Goal: Task Accomplishment & Management: Manage account settings

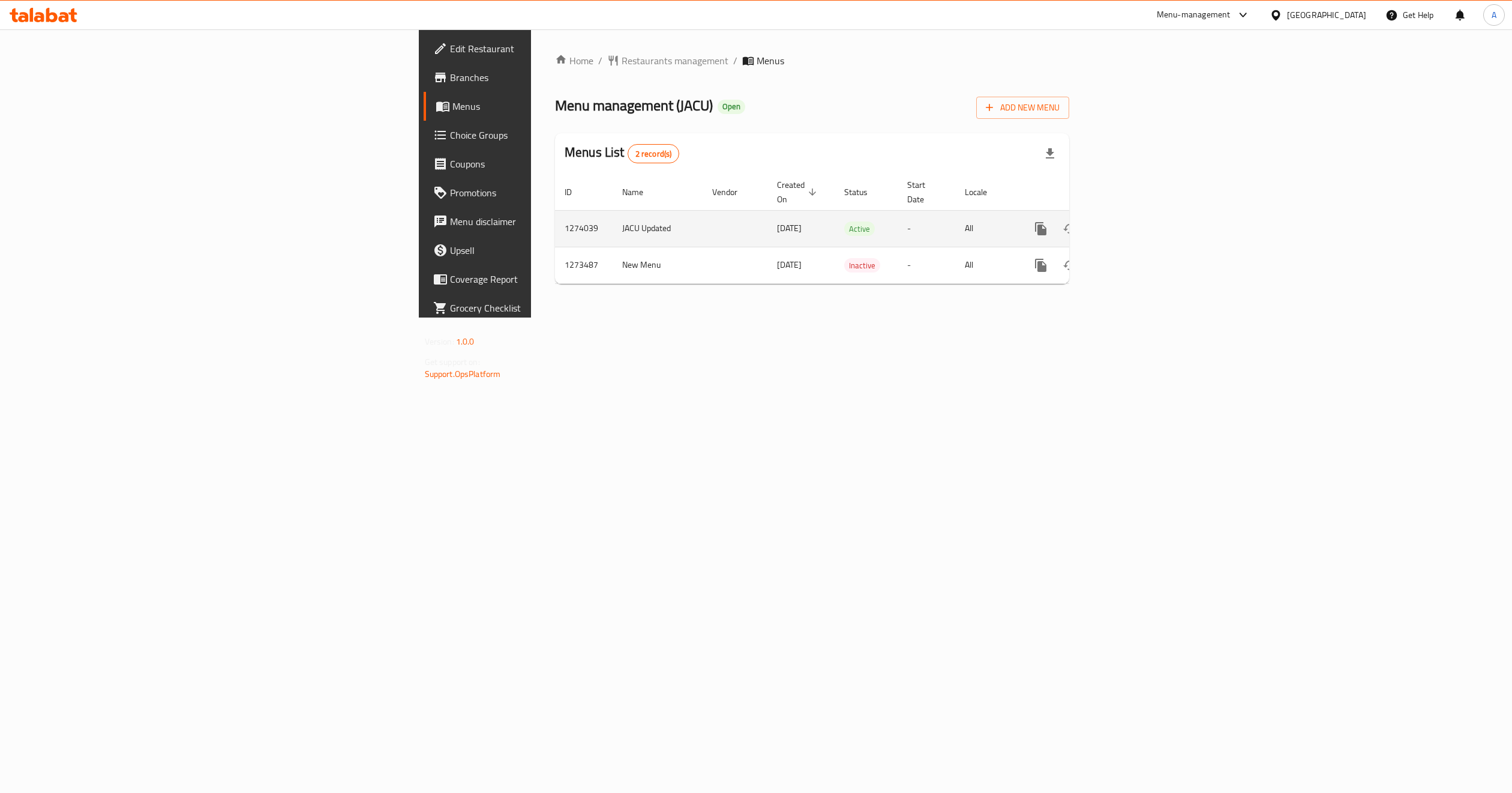
click at [1133, 223] on icon "enhanced table" at bounding box center [1127, 228] width 11 height 11
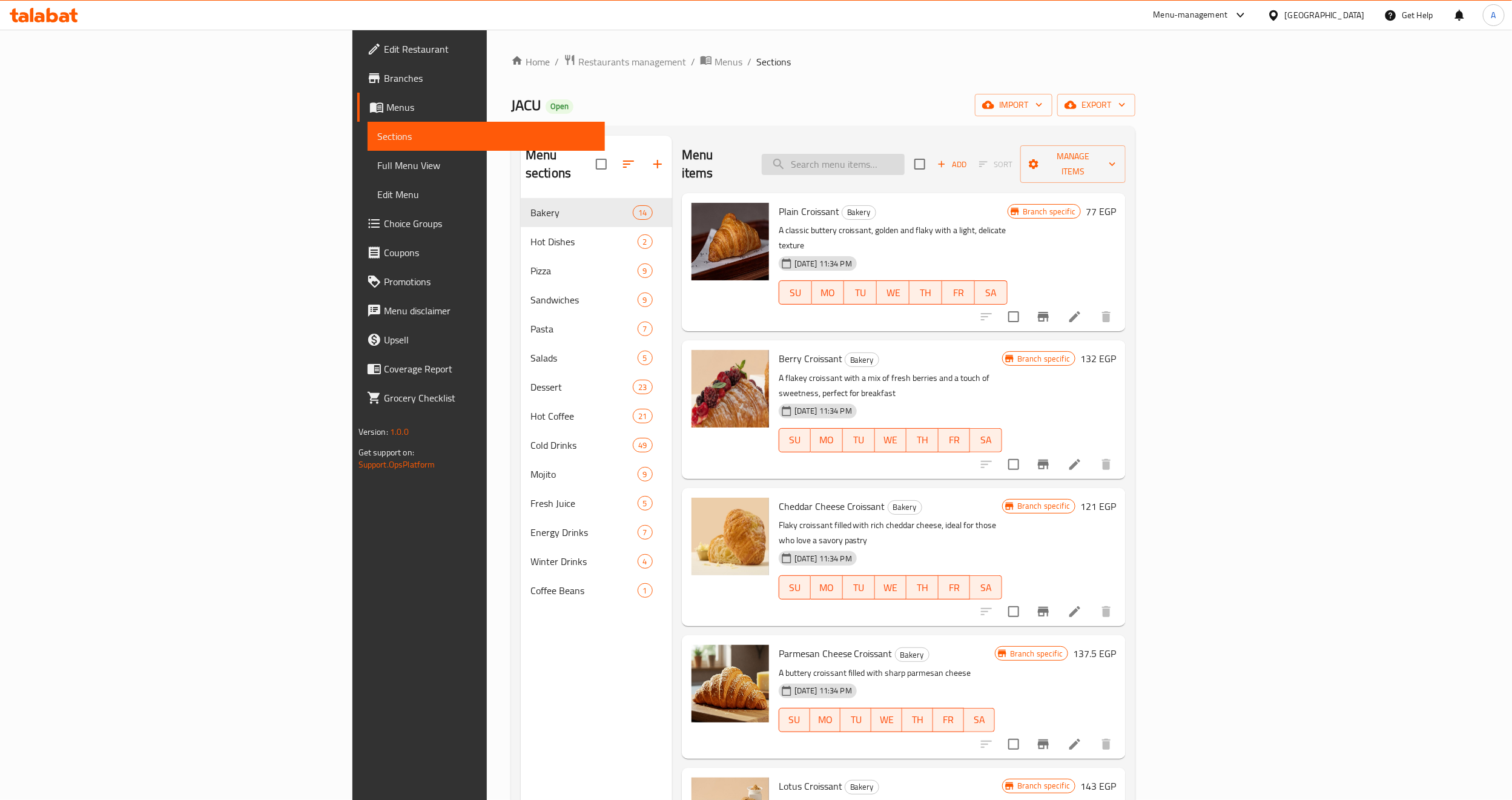
click at [905, 162] on input "search" at bounding box center [833, 164] width 143 height 21
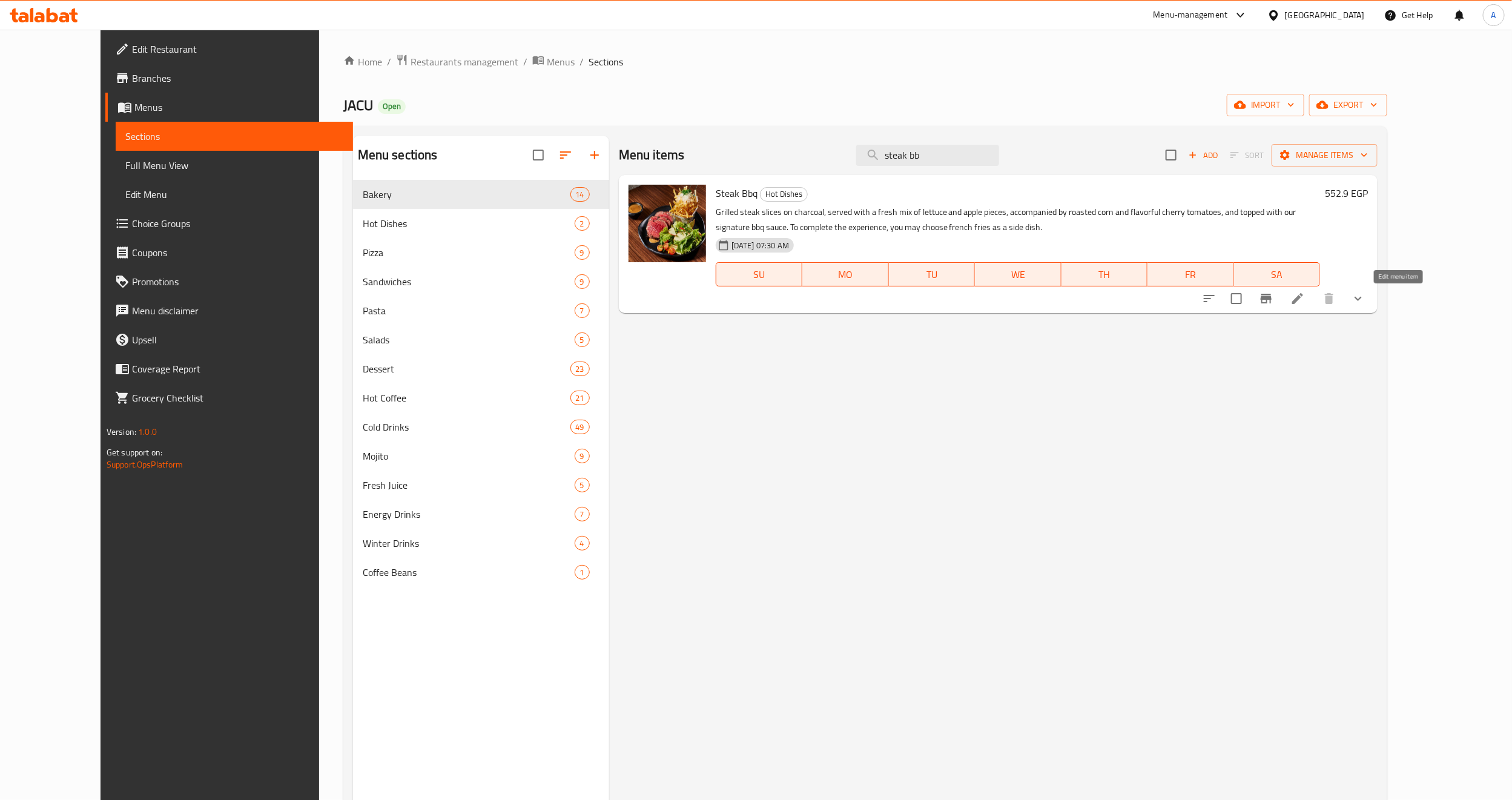
type input "steak bb"
click at [1305, 305] on icon at bounding box center [1298, 298] width 15 height 15
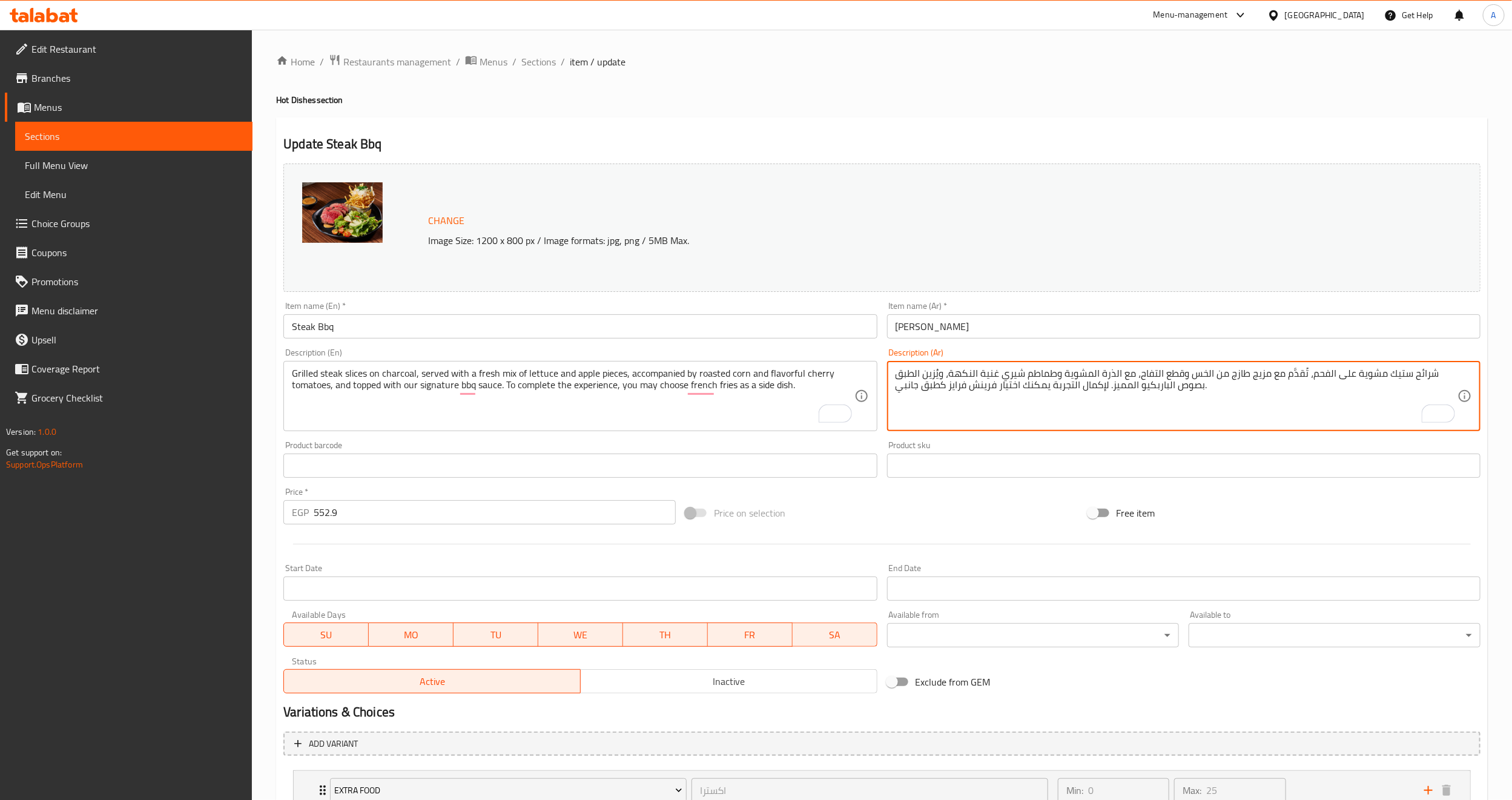
click at [1348, 407] on textarea "شرائح ستيك مشوية على الفحم، تُقدَّم مع مزيج طازج من الخس وقطع التفاح، مع الذرة …" at bounding box center [1176, 396] width 562 height 57
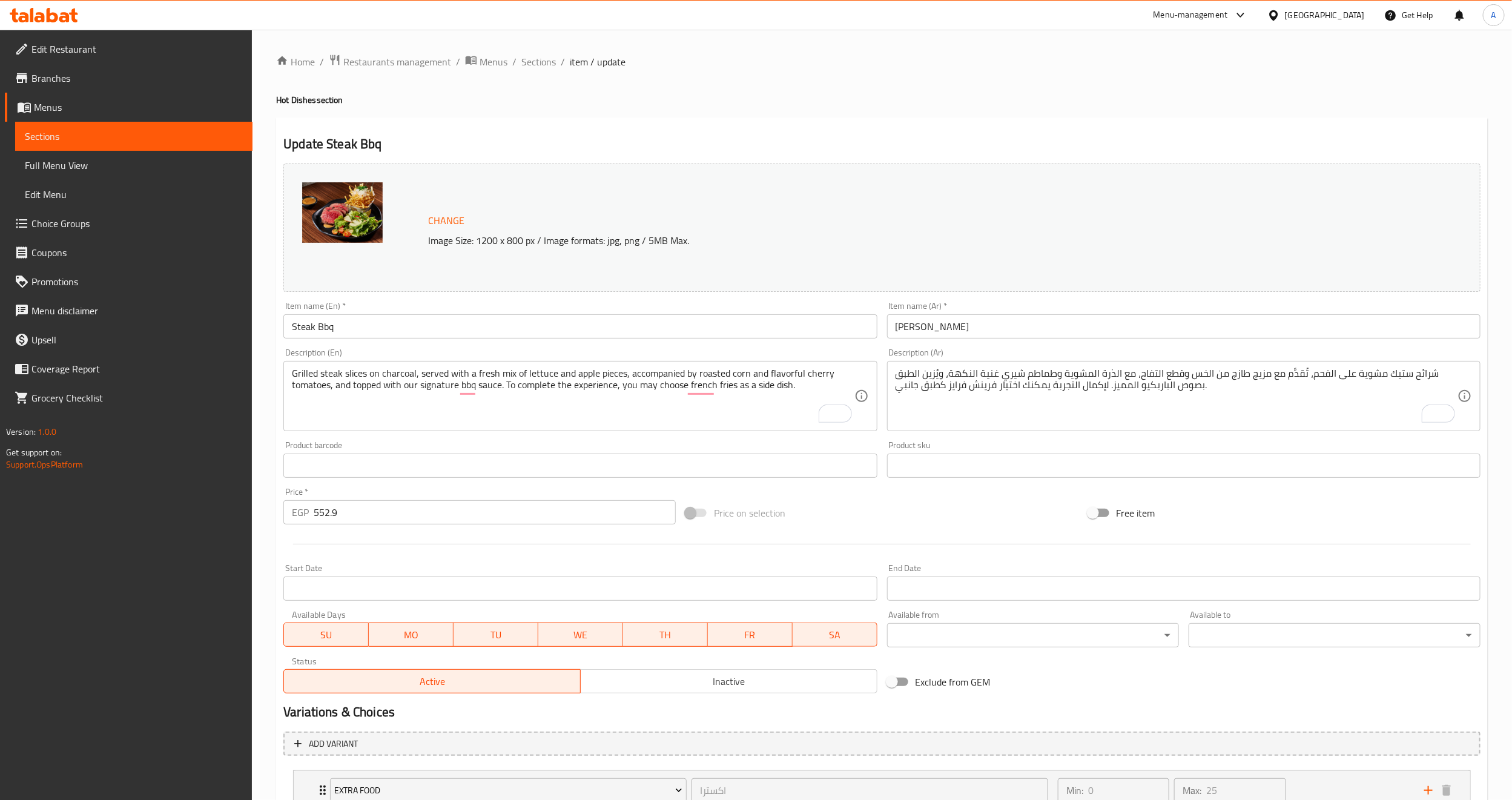
click at [938, 507] on div "Price on selection" at bounding box center [882, 513] width 402 height 33
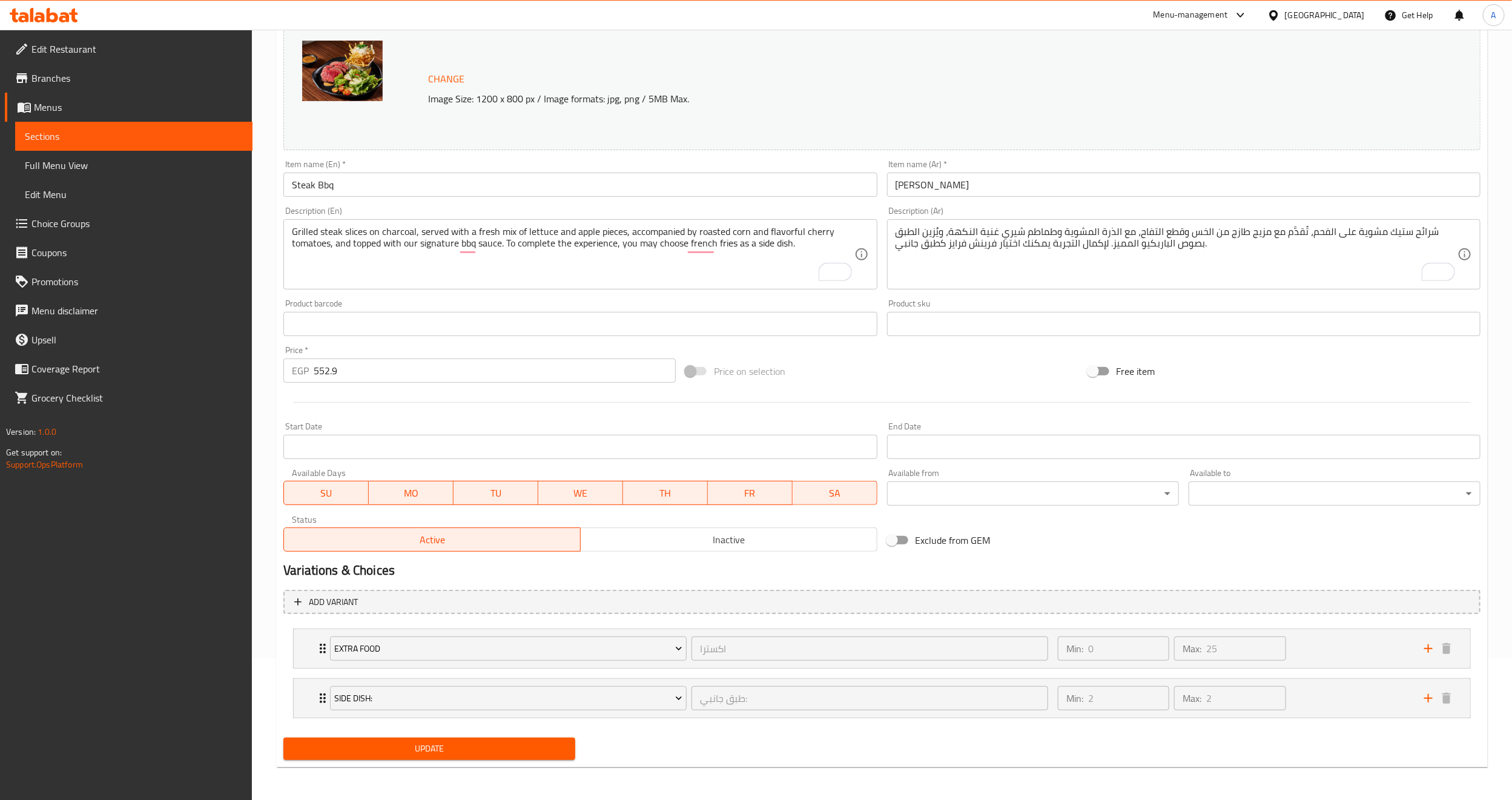
scroll to position [144, 0]
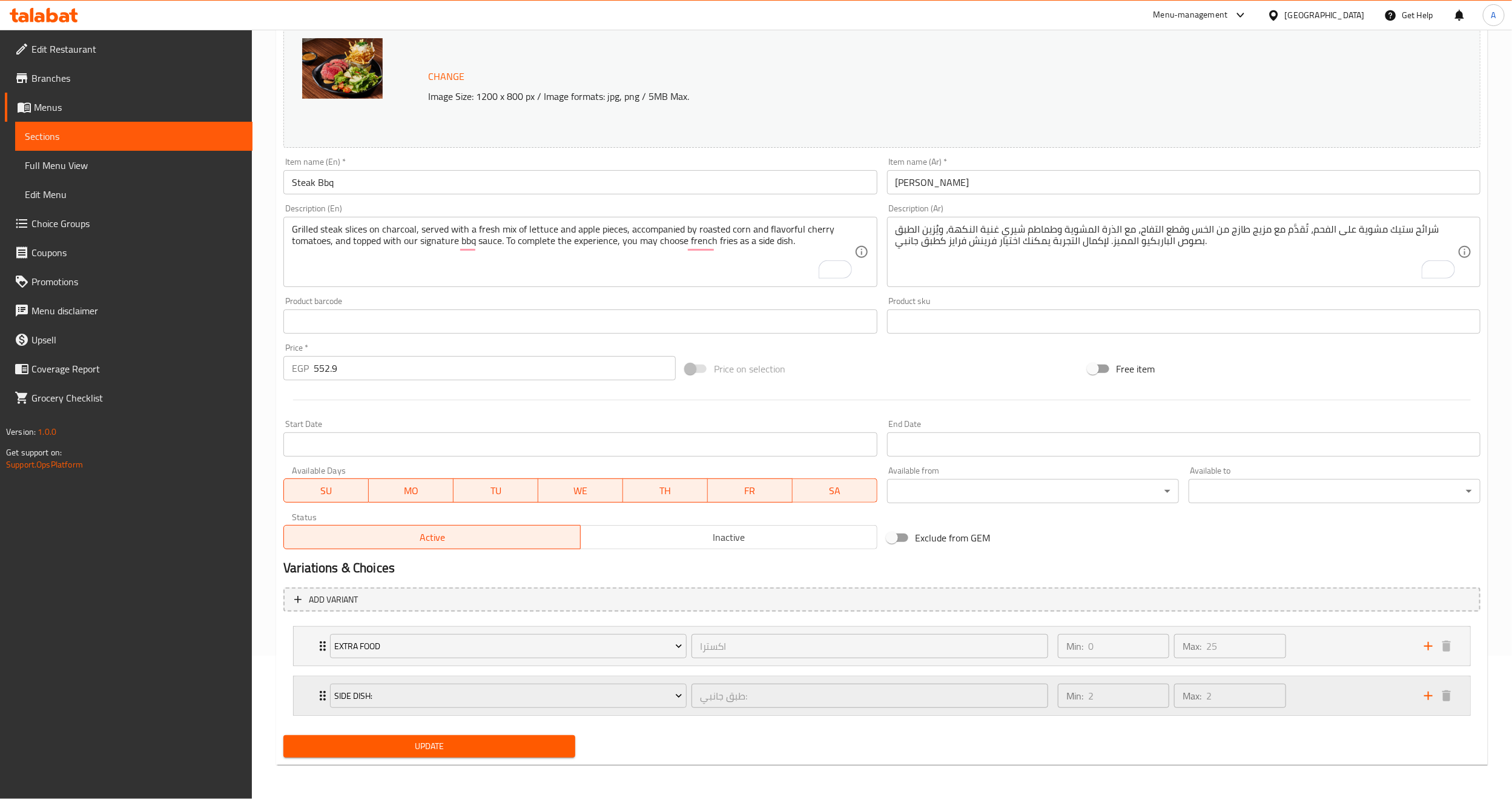
click at [315, 694] on icon "Expand" at bounding box center [322, 695] width 15 height 15
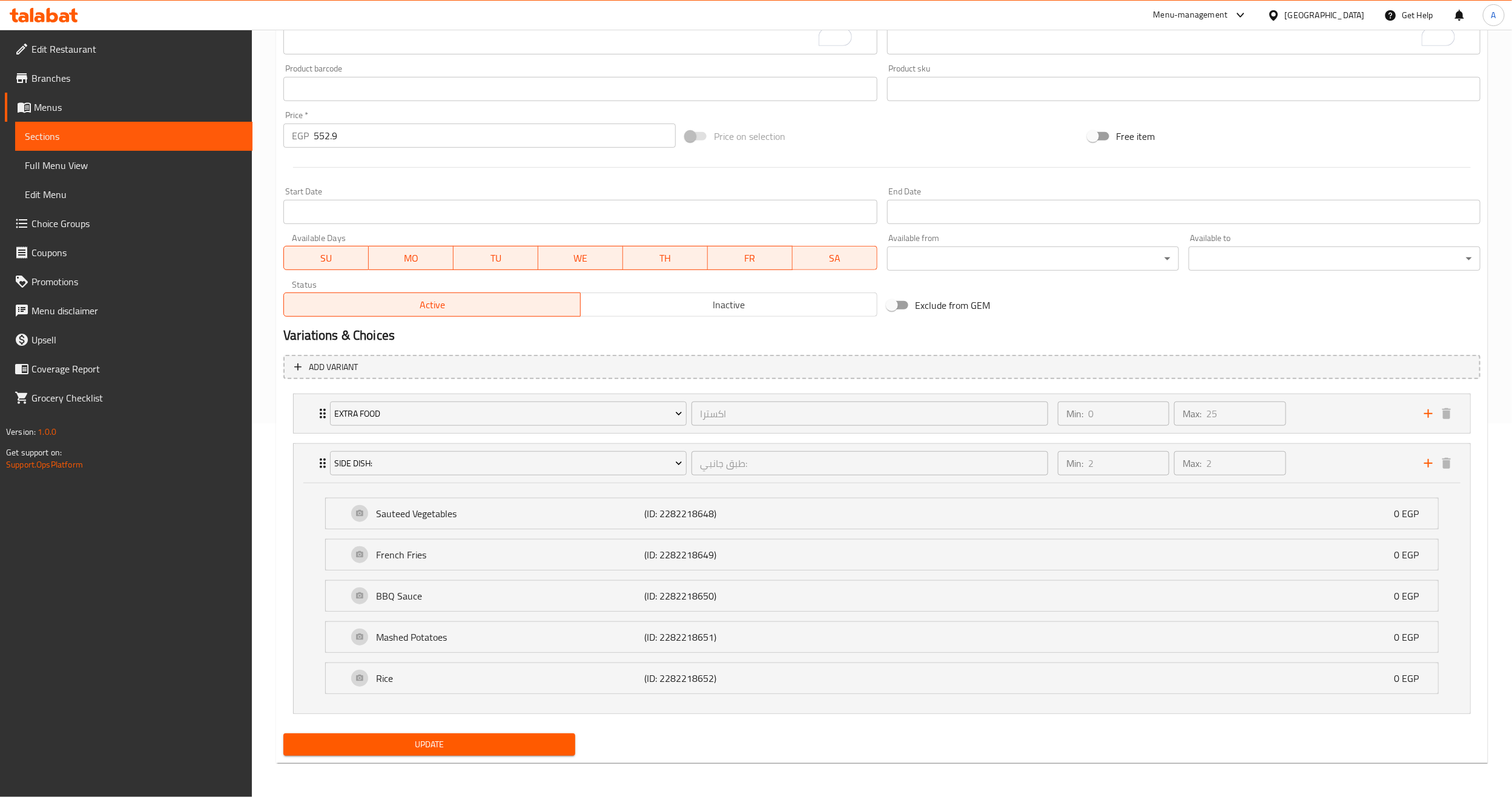
scroll to position [377, 0]
click at [1038, 322] on div "Variations & Choices" at bounding box center [882, 334] width 1207 height 28
click at [327, 414] on div "Extra Food اكسترا ​" at bounding box center [688, 412] width 733 height 38
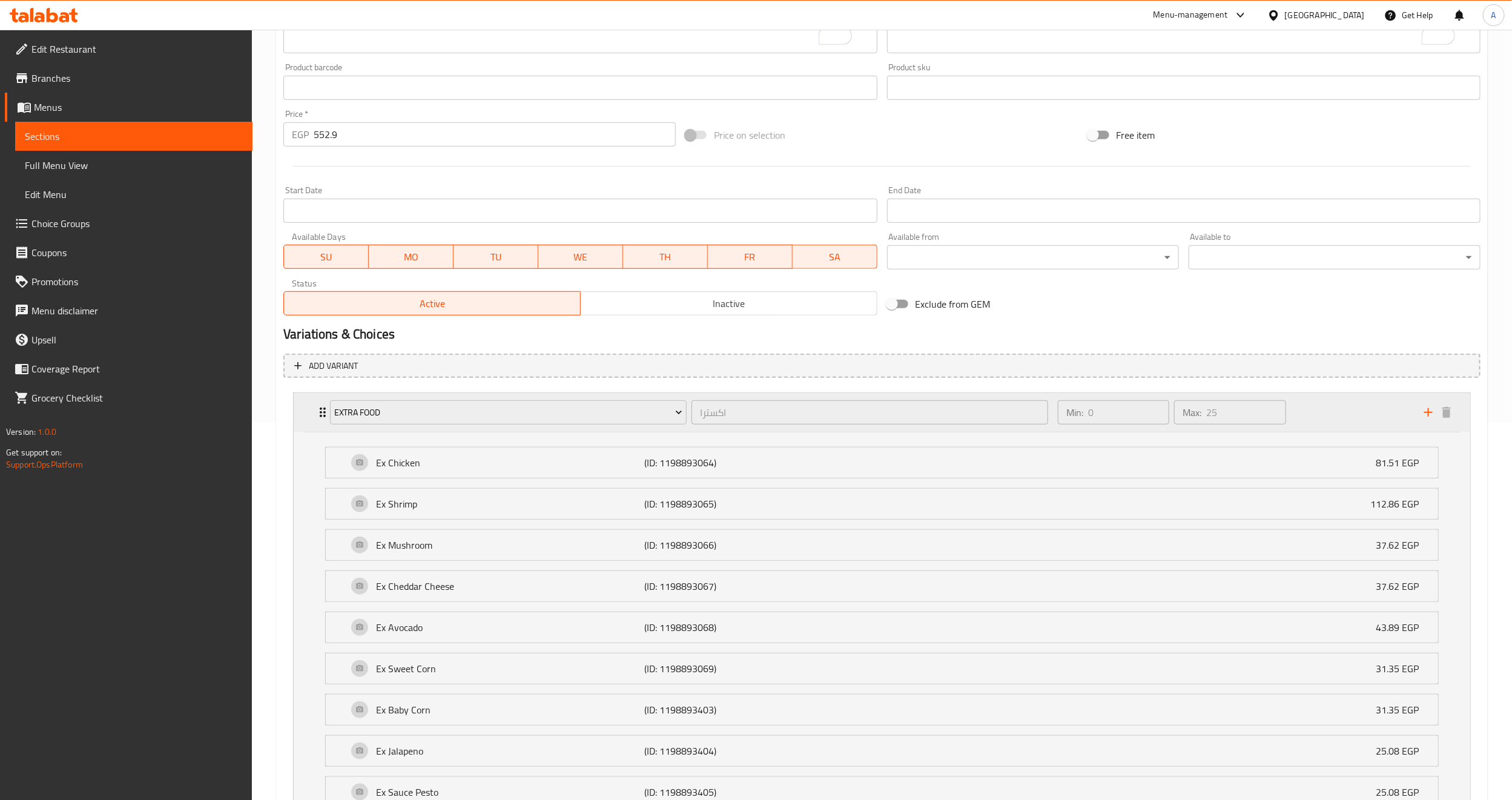
click at [327, 414] on div "Extra Food اكسترا ​" at bounding box center [688, 412] width 733 height 38
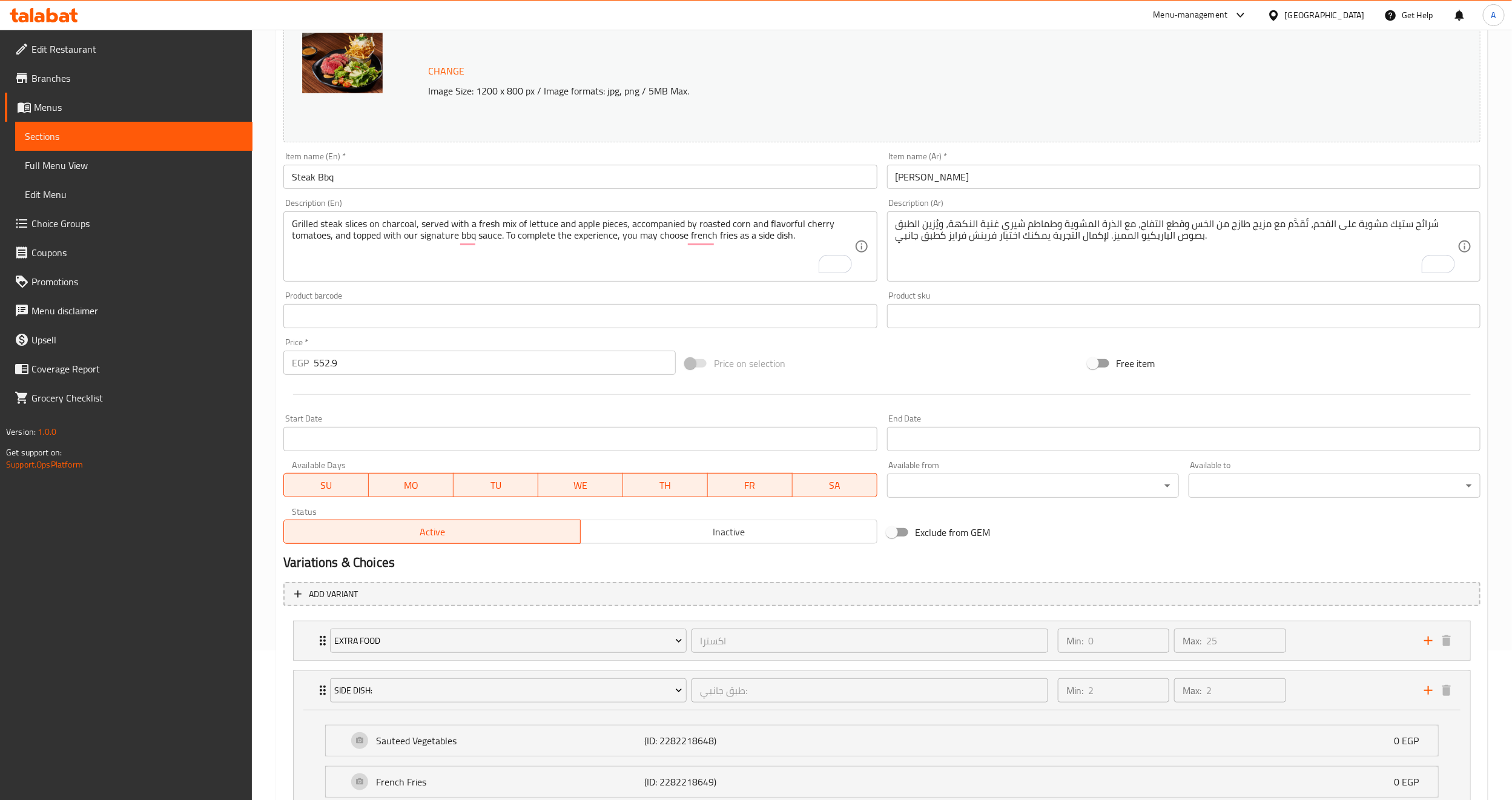
scroll to position [105, 0]
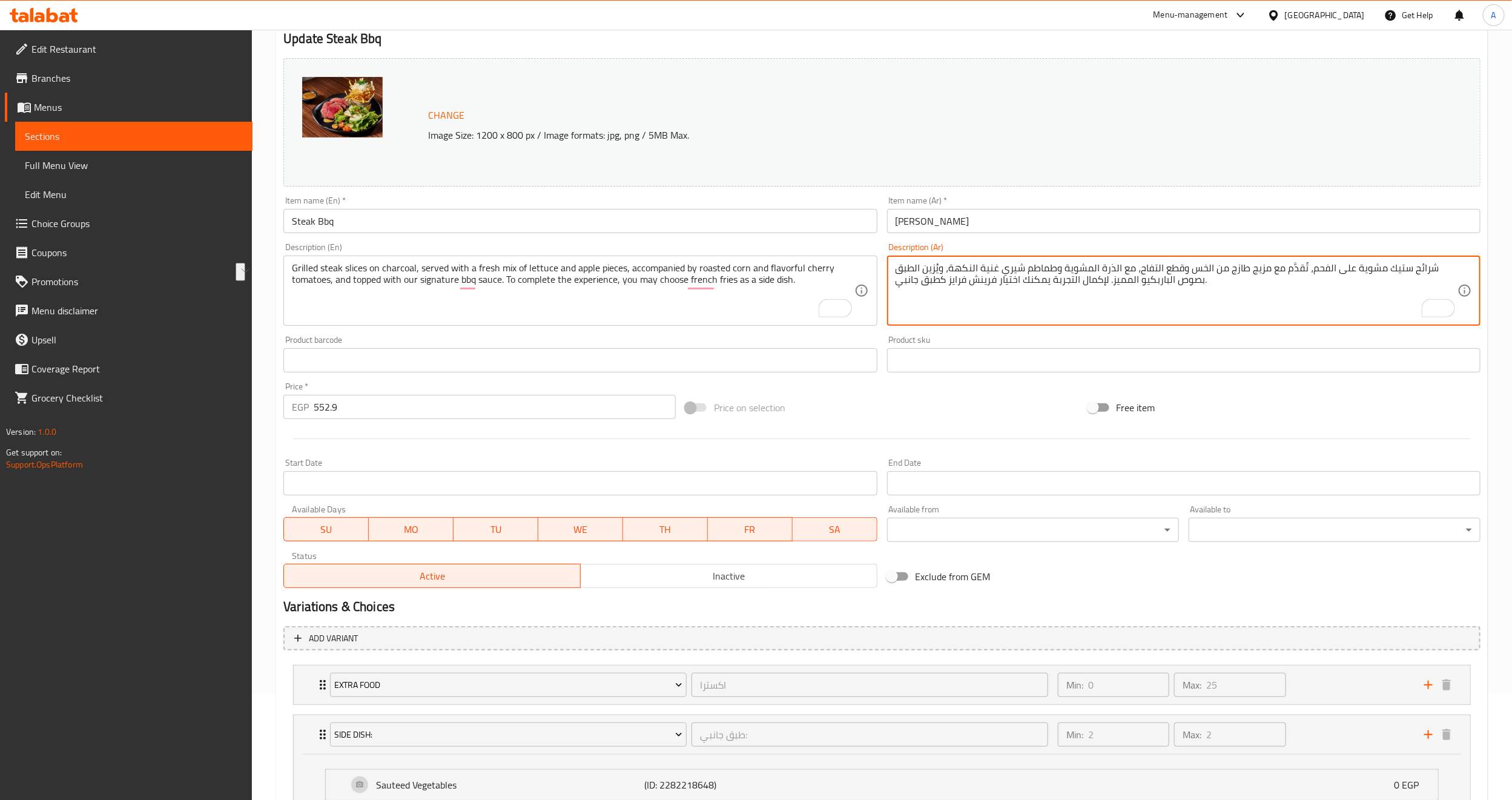
drag, startPoint x: 996, startPoint y: 284, endPoint x: 946, endPoint y: 289, distance: 50.2
click at [938, 283] on textarea "شرائح ستيك مشوية على الفحم، تُقدَّم مع مزيج طازج من الخس وقطع التفاح، مع الذرة …" at bounding box center [1176, 290] width 562 height 57
type textarea "شرائح ستيك مشوية على الفحم، تُقدَّم مع مزيج طازج من الخس وقطع التفاح، مع الذرة …"
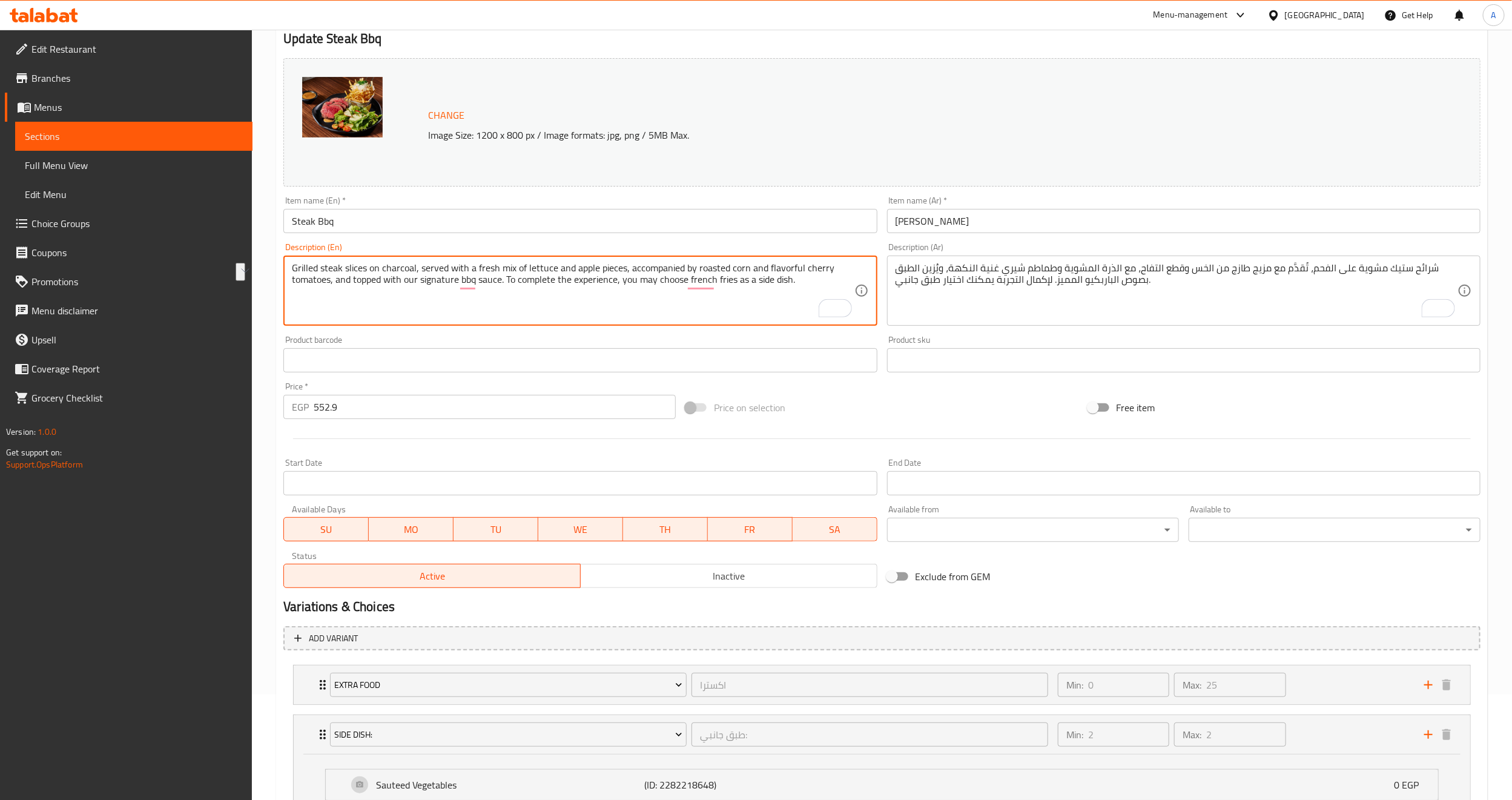
drag, startPoint x: 685, startPoint y: 279, endPoint x: 751, endPoint y: 287, distance: 66.5
type textarea "Grilled steak slices on charcoal, served with a fresh mix of lettuce and apple …"
click at [732, 343] on div "Product barcode Product barcode" at bounding box center [580, 354] width 593 height 37
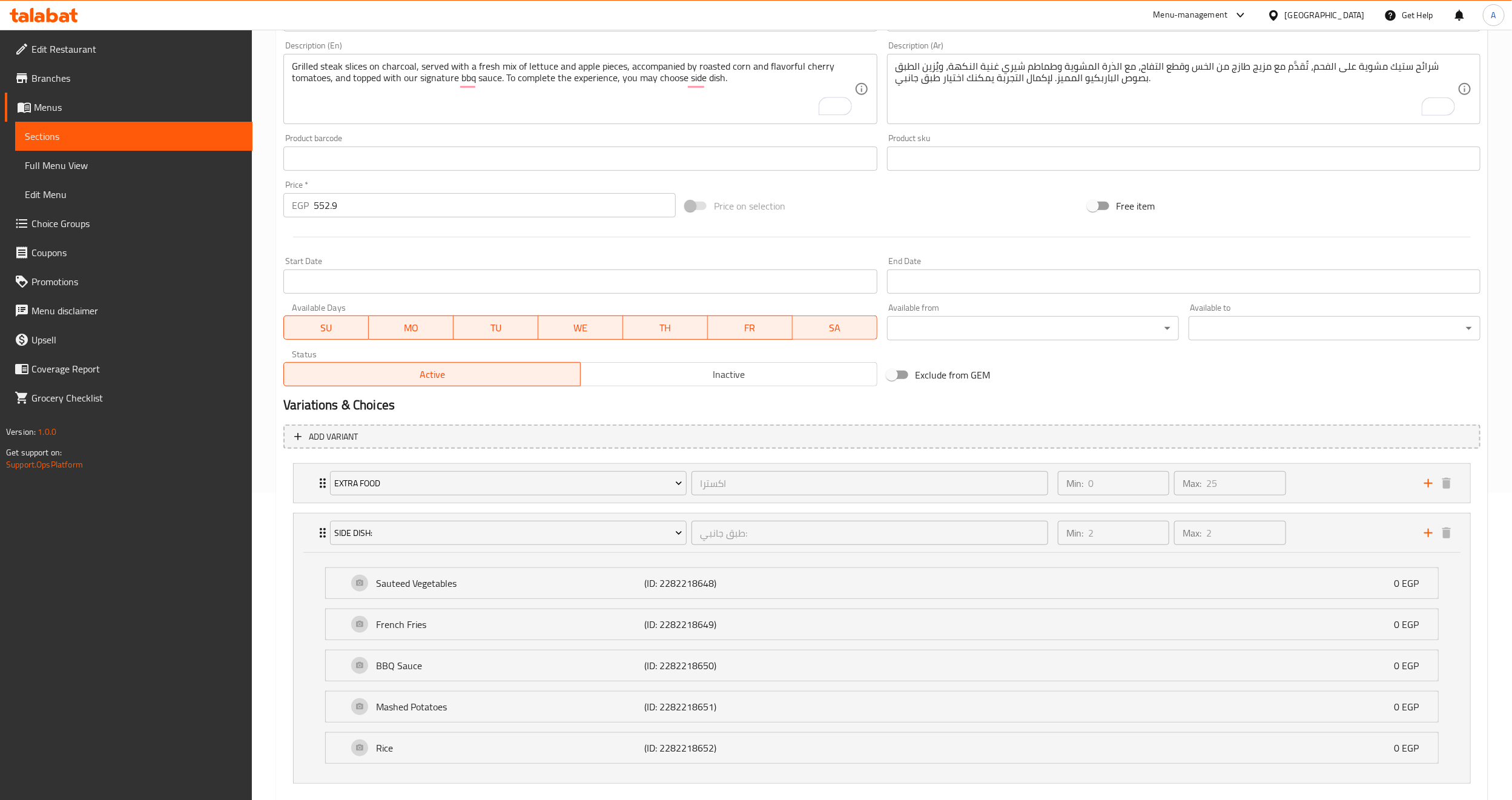
scroll to position [377, 0]
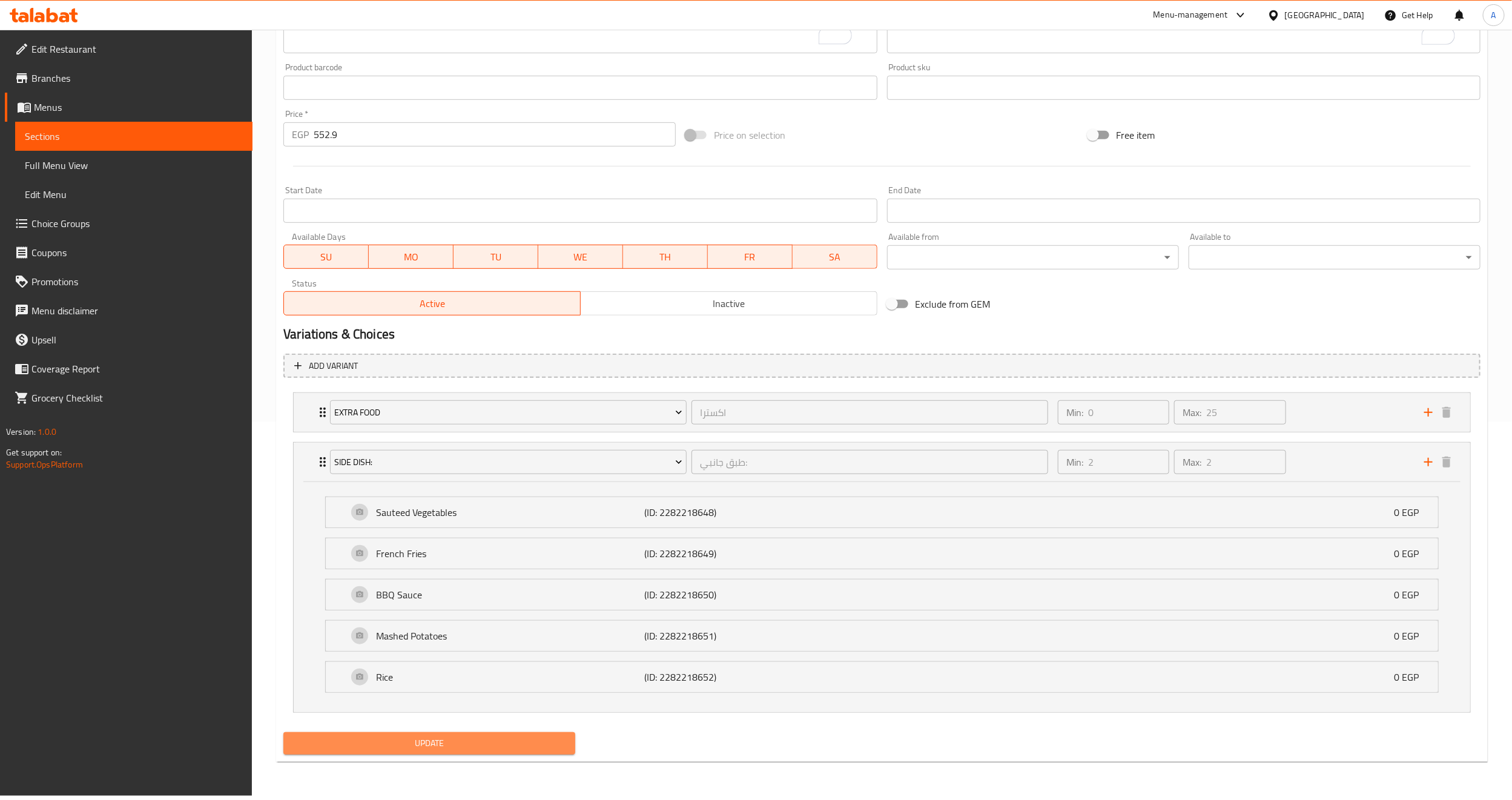
click at [378, 751] on span "Update" at bounding box center [429, 743] width 272 height 15
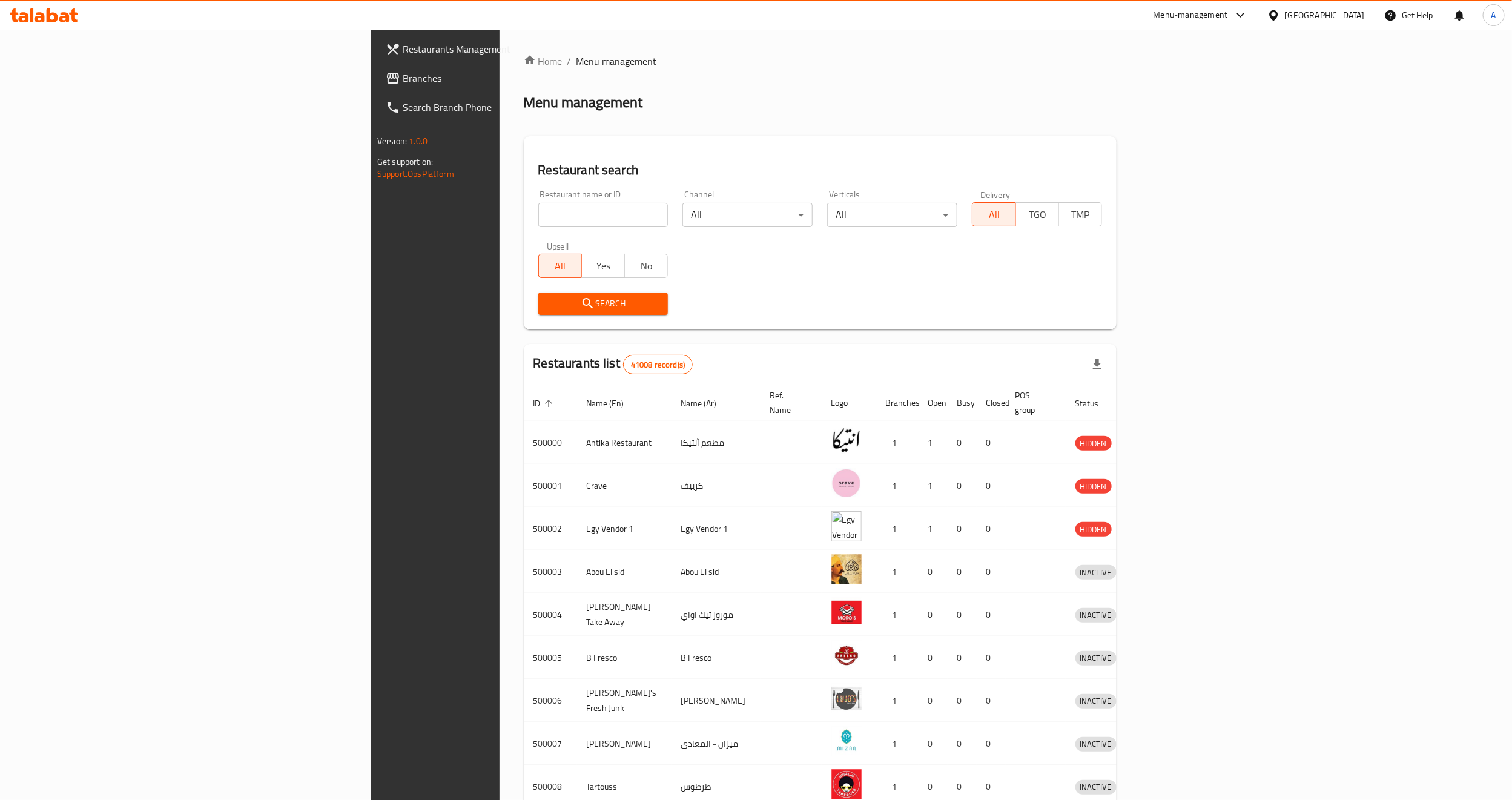
click at [538, 215] on input "search" at bounding box center [603, 214] width 130 height 24
paste input "696457"
type input "696457"
click at [548, 305] on span "Search" at bounding box center [603, 303] width 111 height 15
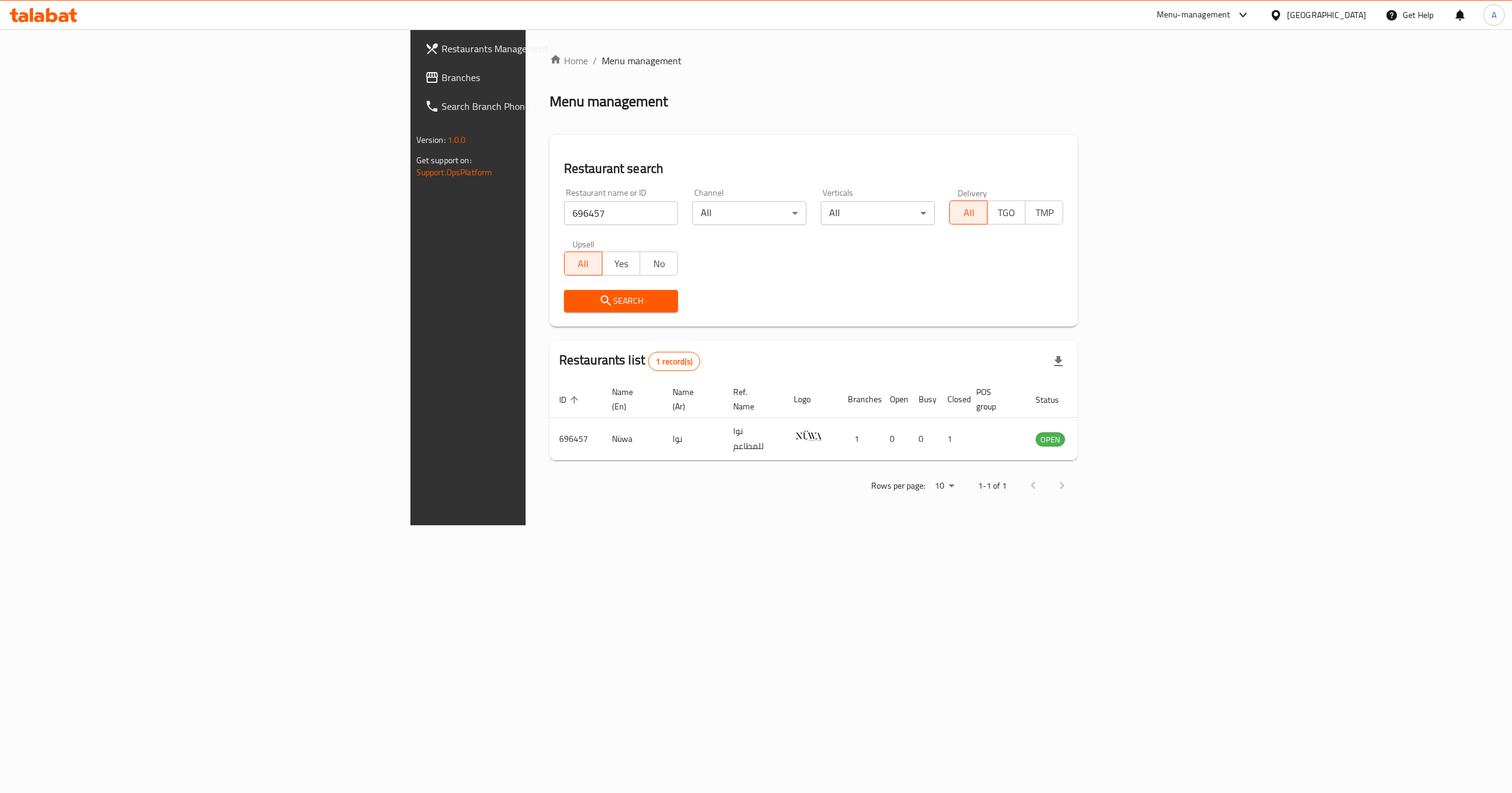
click at [740, 525] on div "Home / Menu management Menu management Restaurant search Restaurant name or ID …" at bounding box center [813, 277] width 576 height 496
click at [1113, 435] on icon "enhanced table" at bounding box center [1106, 440] width 13 height 10
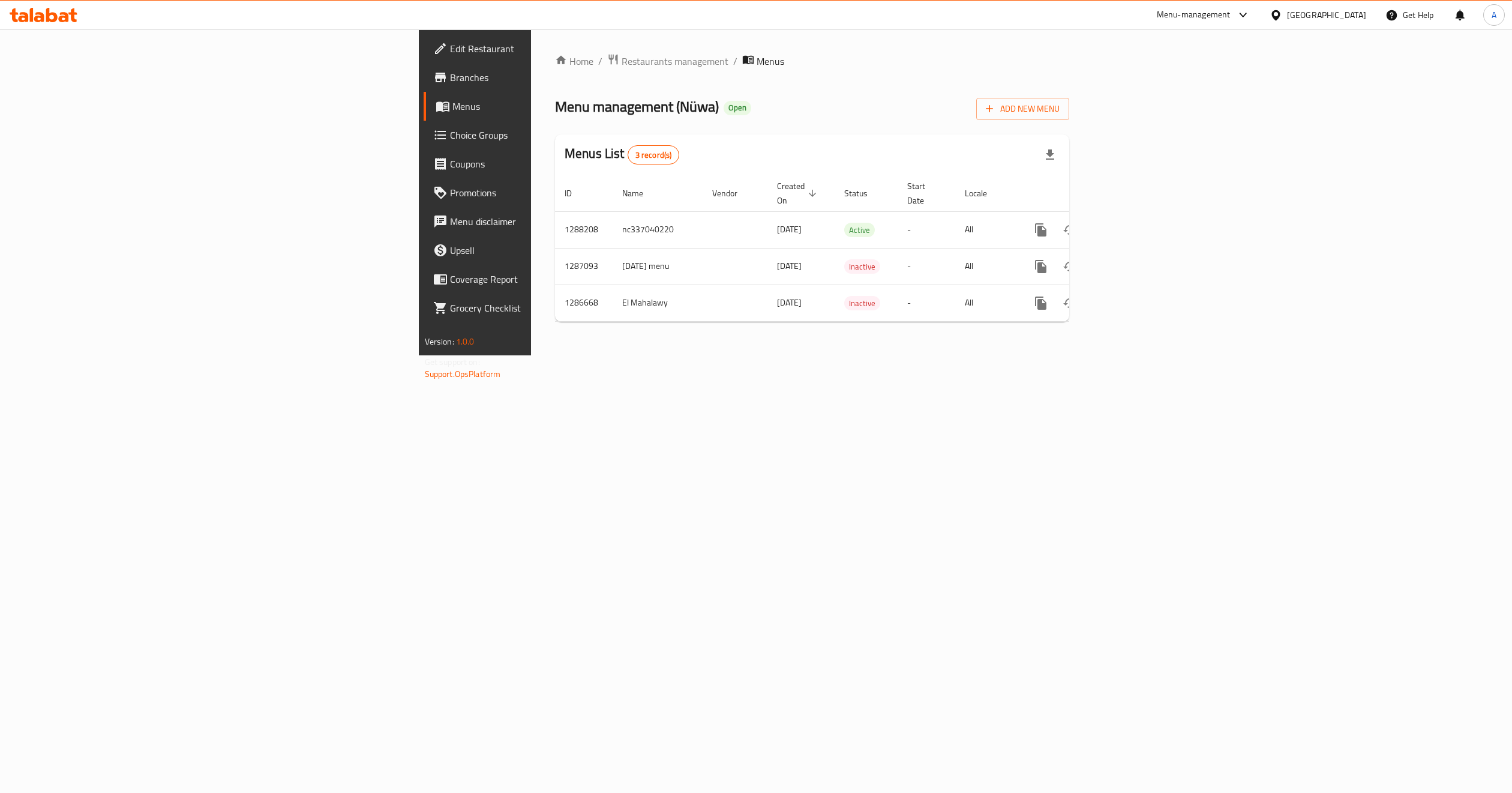
click at [424, 89] on link "Branches" at bounding box center [548, 78] width 248 height 29
click at [1135, 222] on icon "enhanced table" at bounding box center [1128, 229] width 14 height 14
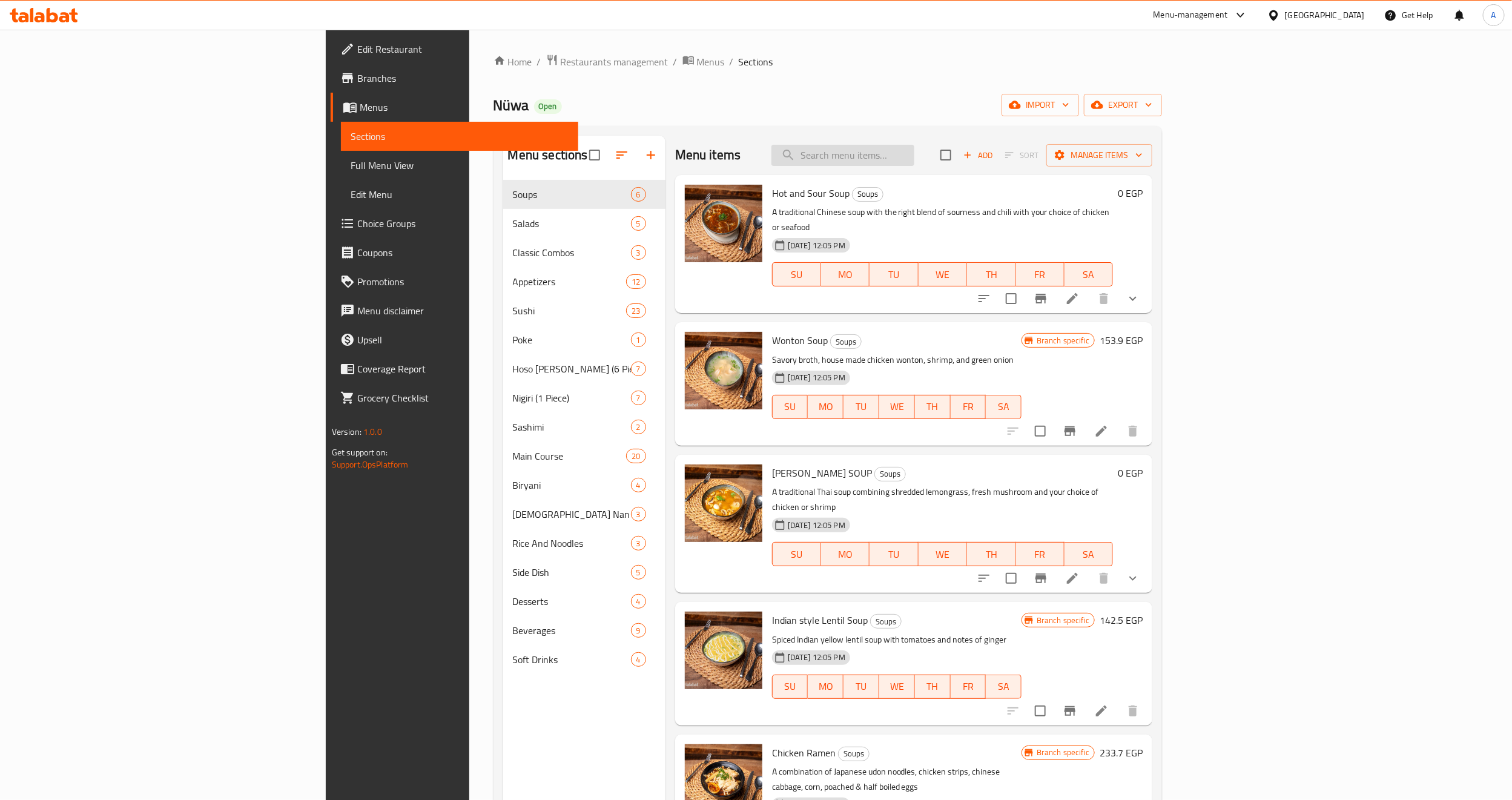
click at [914, 160] on input "search" at bounding box center [842, 155] width 143 height 21
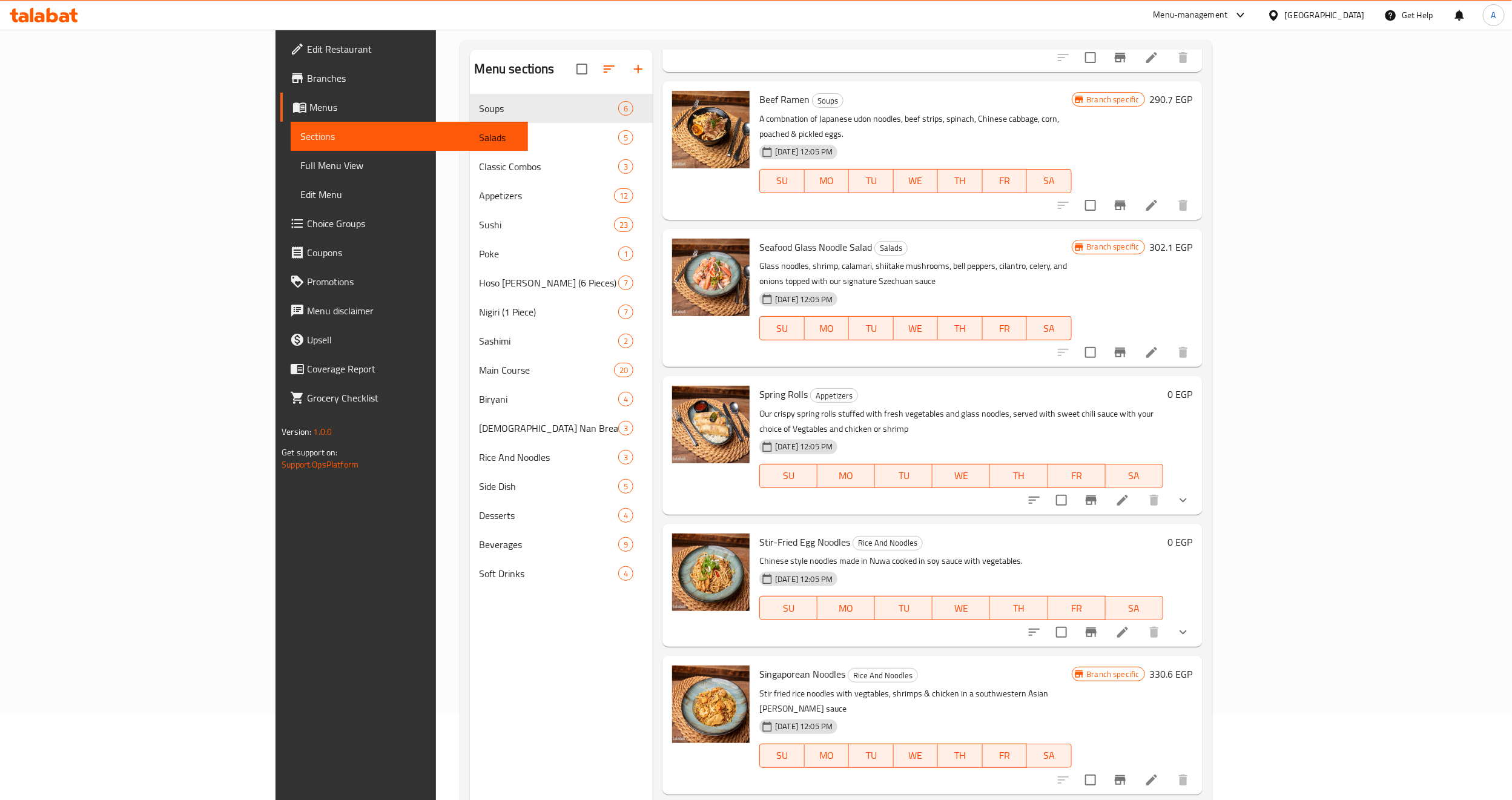
scroll to position [169, 0]
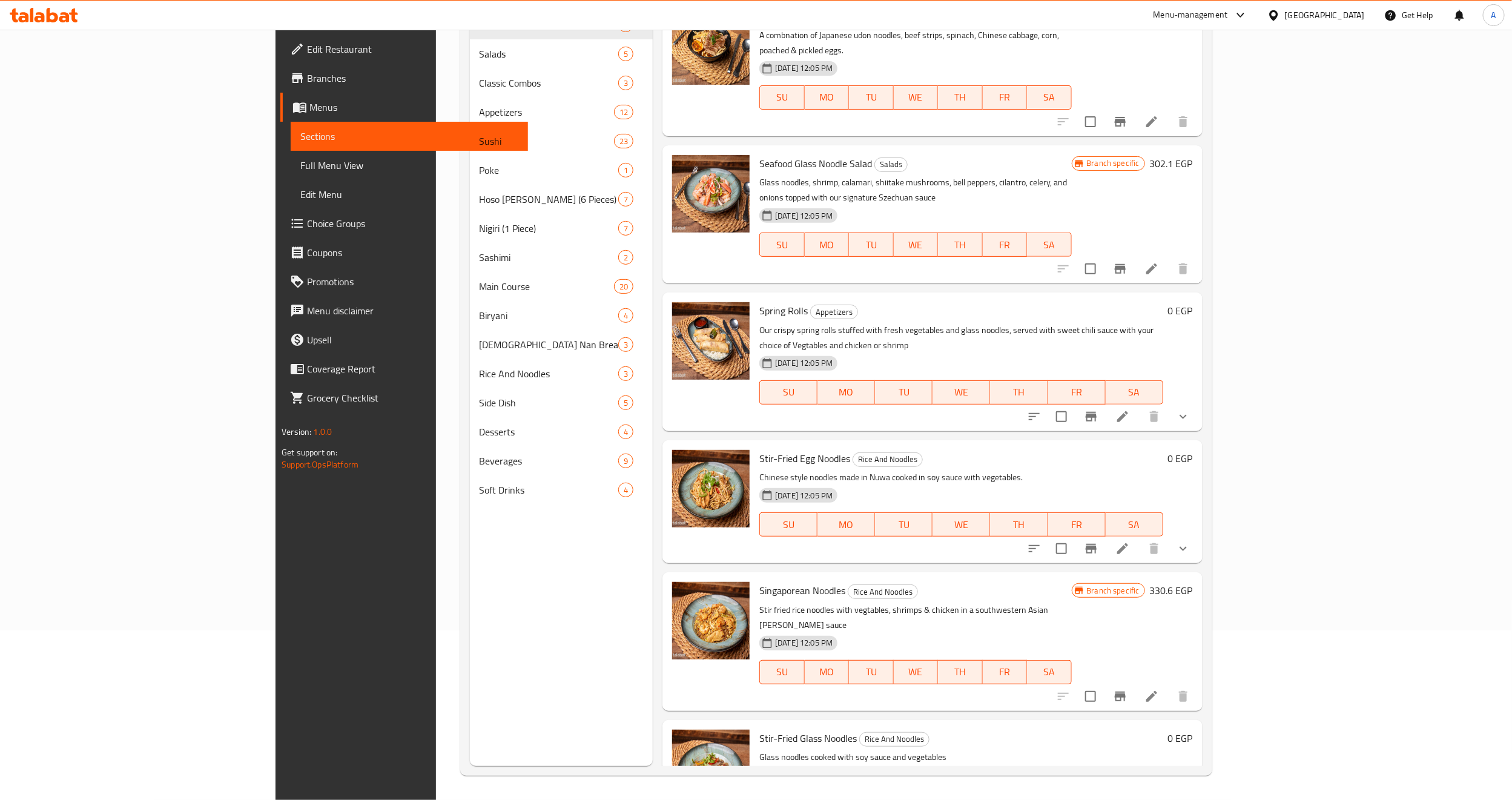
type input "noodles"
